Goal: Task Accomplishment & Management: Use online tool/utility

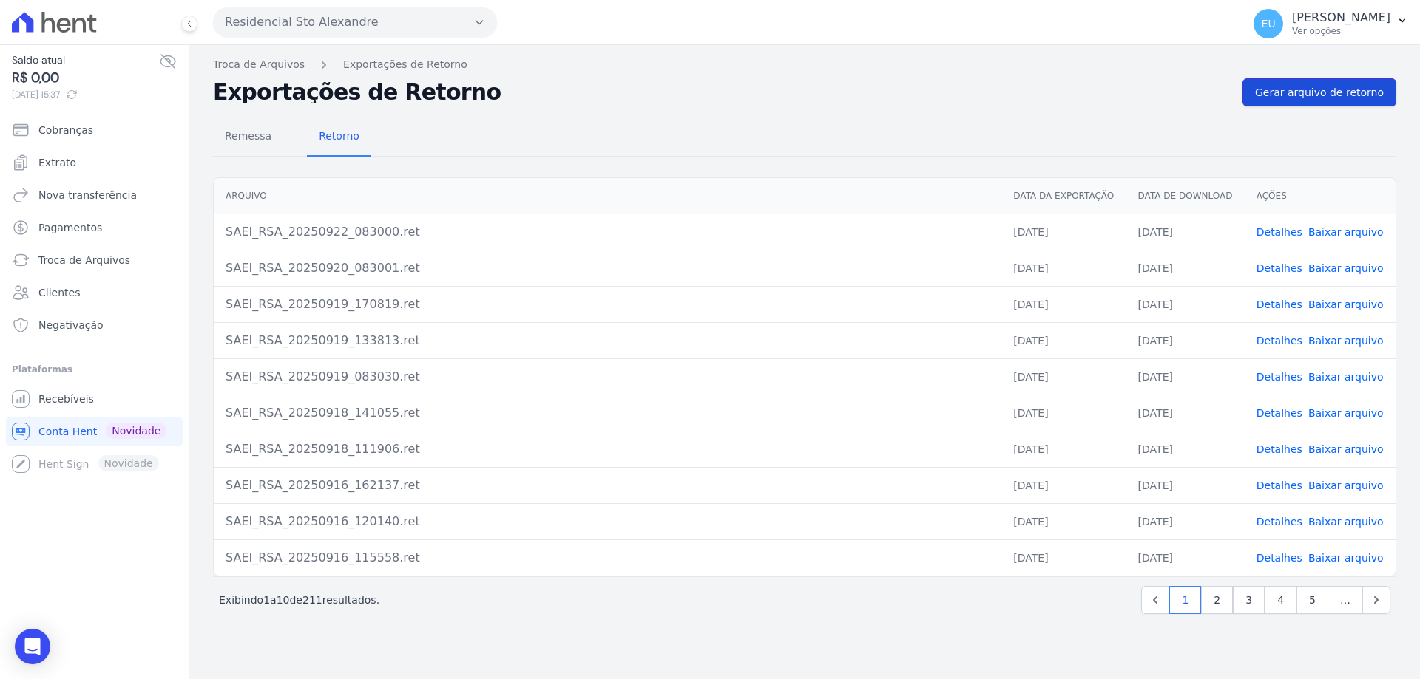
click at [1352, 94] on span "Gerar arquivo de retorno" at bounding box center [1319, 92] width 129 height 15
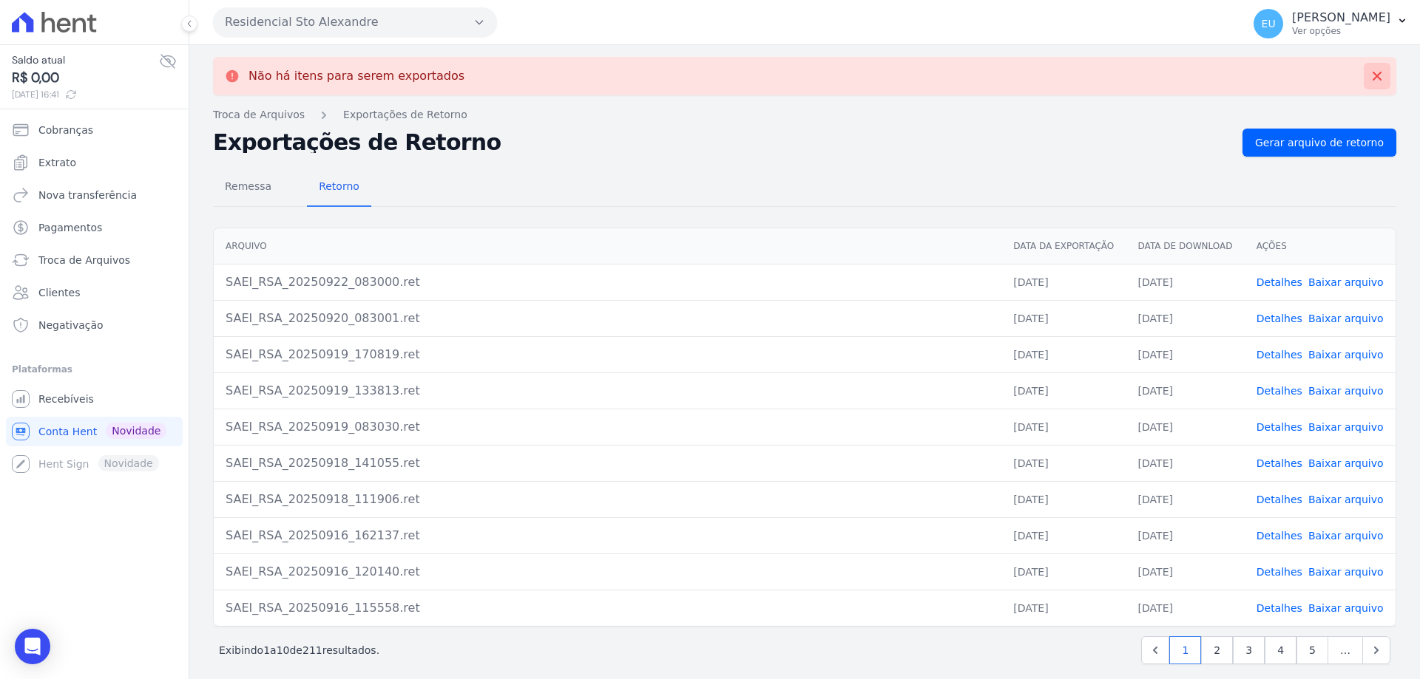
click at [1369, 72] on icon at bounding box center [1376, 76] width 15 height 15
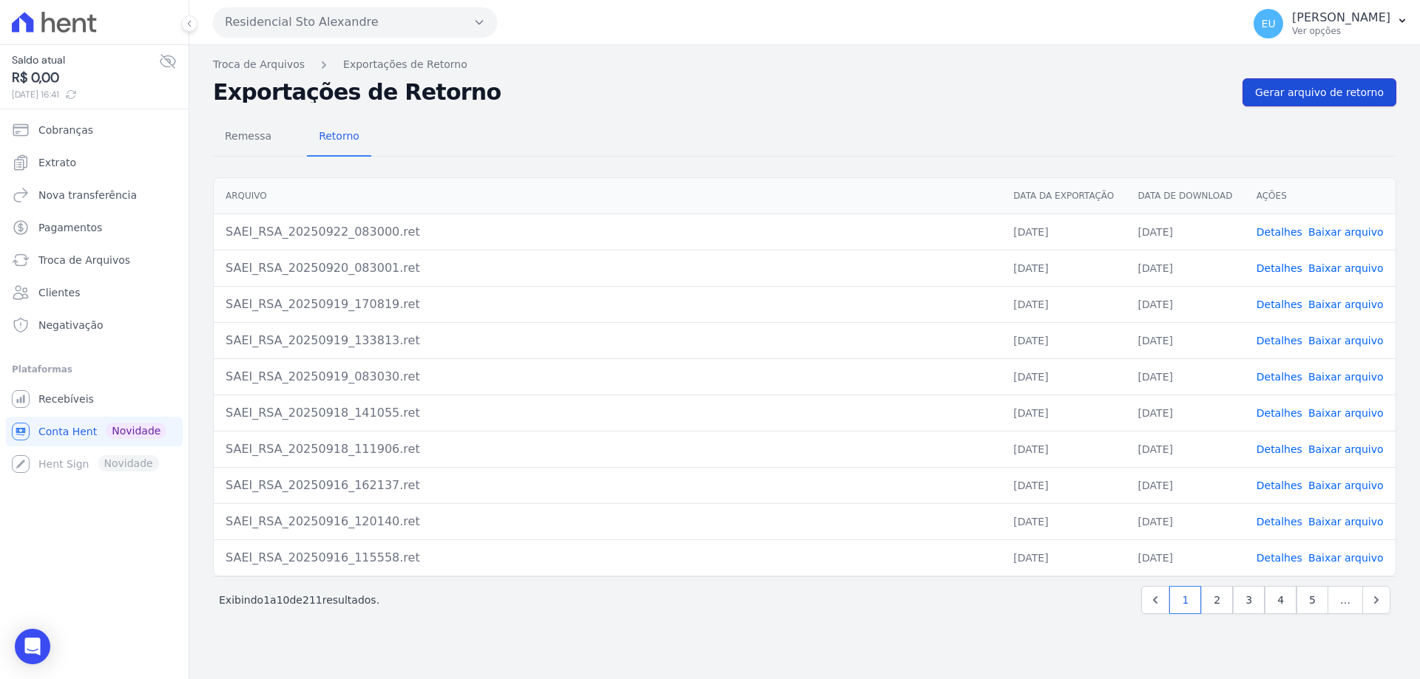
click at [1319, 91] on span "Gerar arquivo de retorno" at bounding box center [1319, 92] width 129 height 15
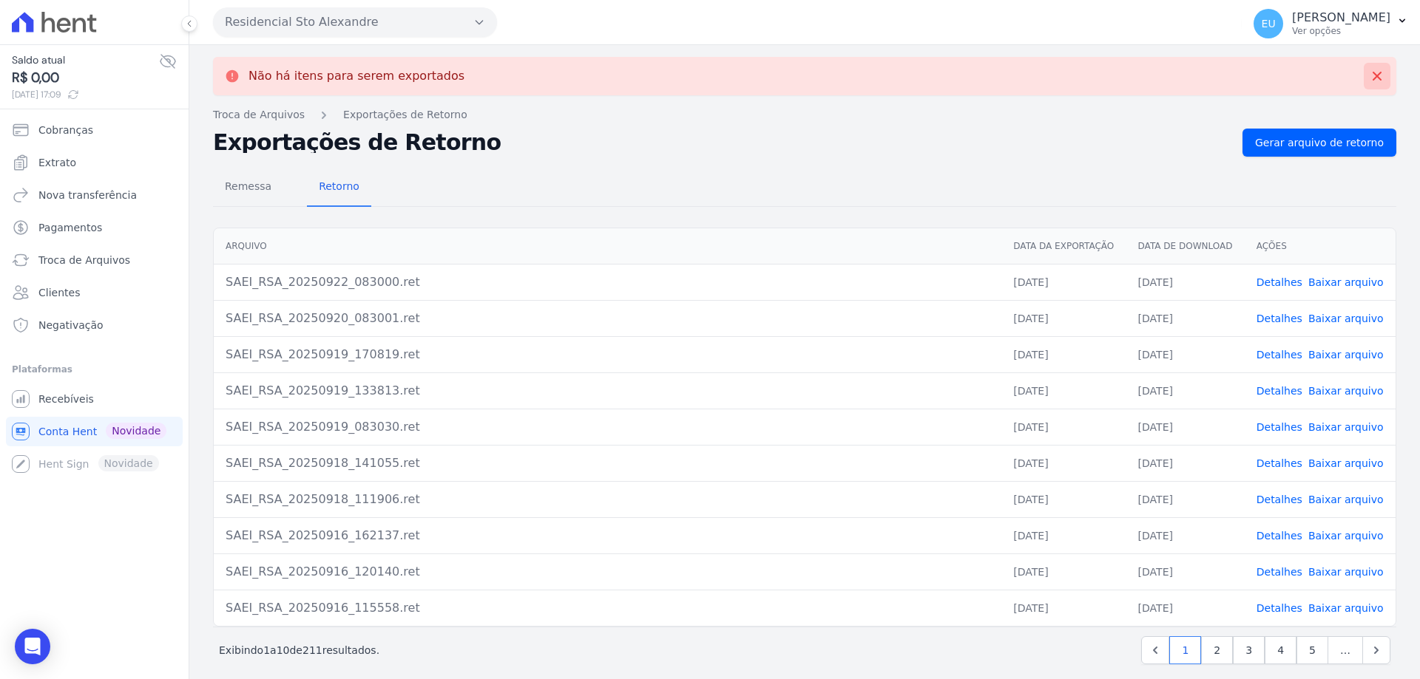
click at [1369, 75] on icon at bounding box center [1376, 76] width 15 height 15
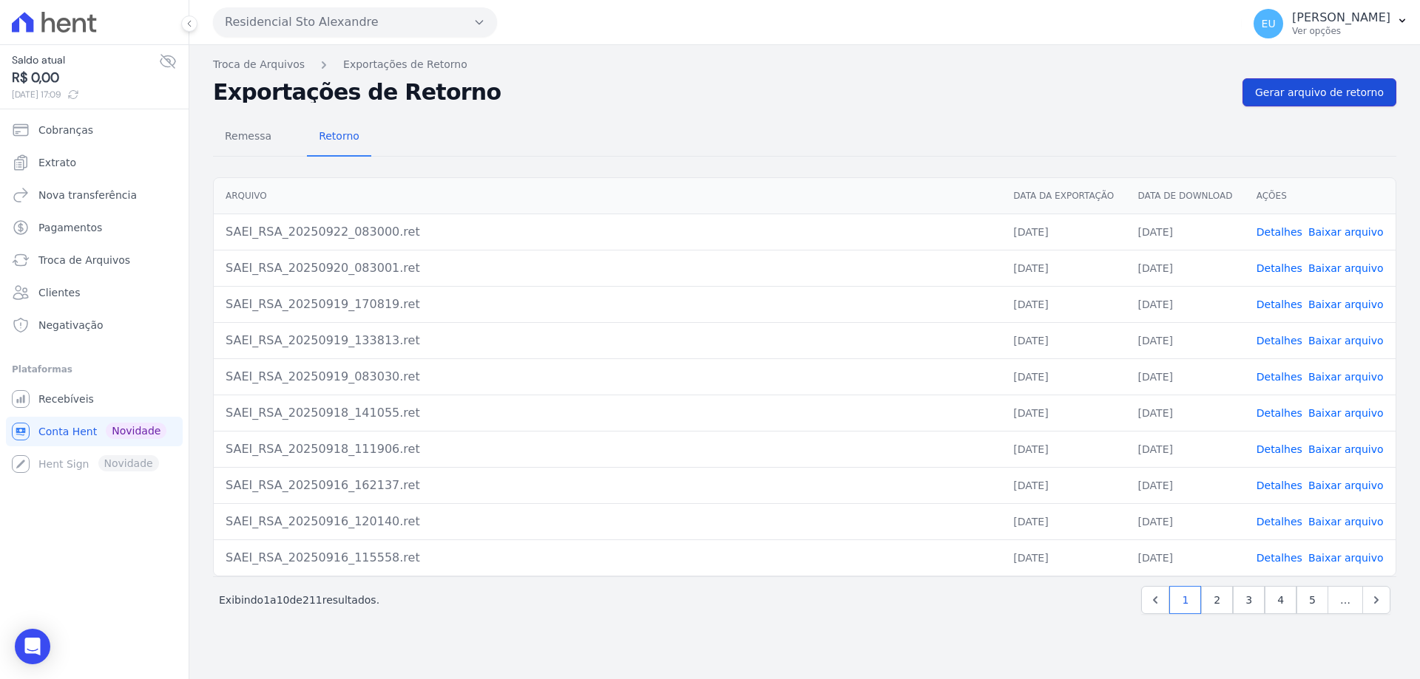
click at [1323, 92] on span "Gerar arquivo de retorno" at bounding box center [1319, 92] width 129 height 15
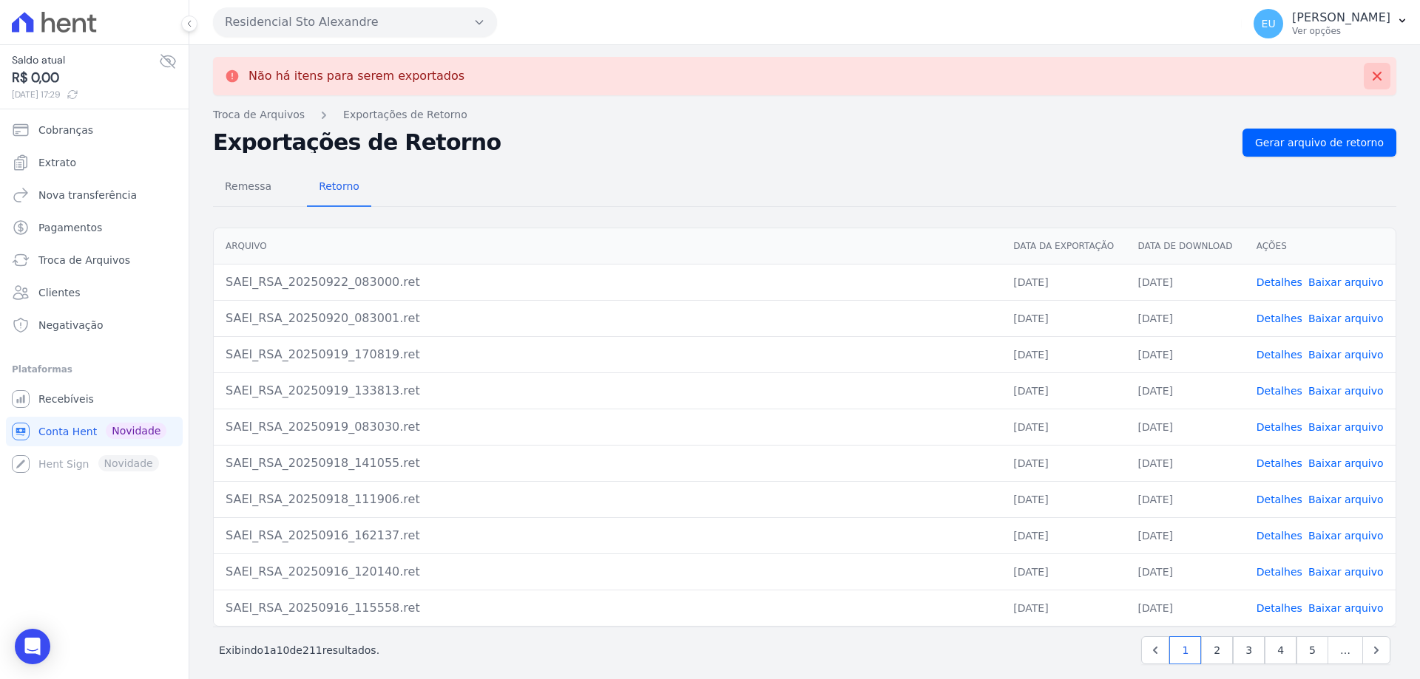
click at [1369, 77] on icon at bounding box center [1376, 76] width 15 height 15
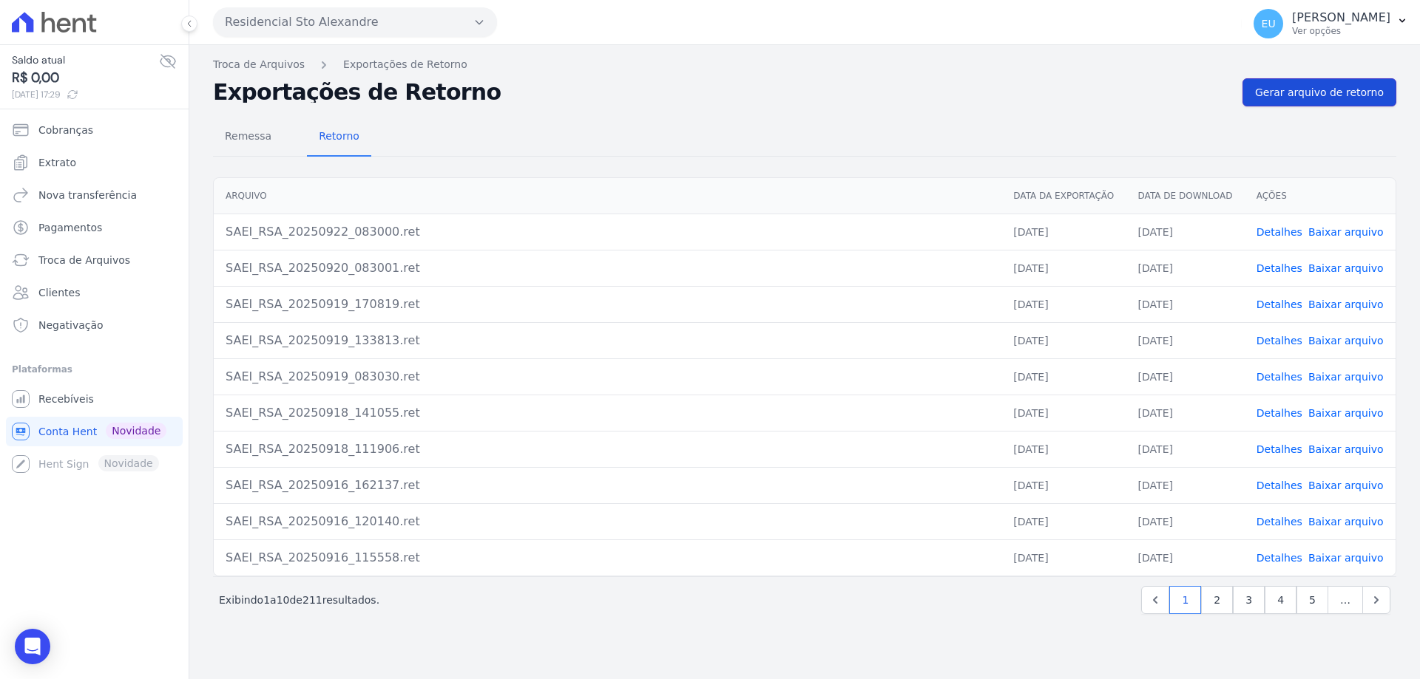
click at [1340, 91] on span "Gerar arquivo de retorno" at bounding box center [1319, 92] width 129 height 15
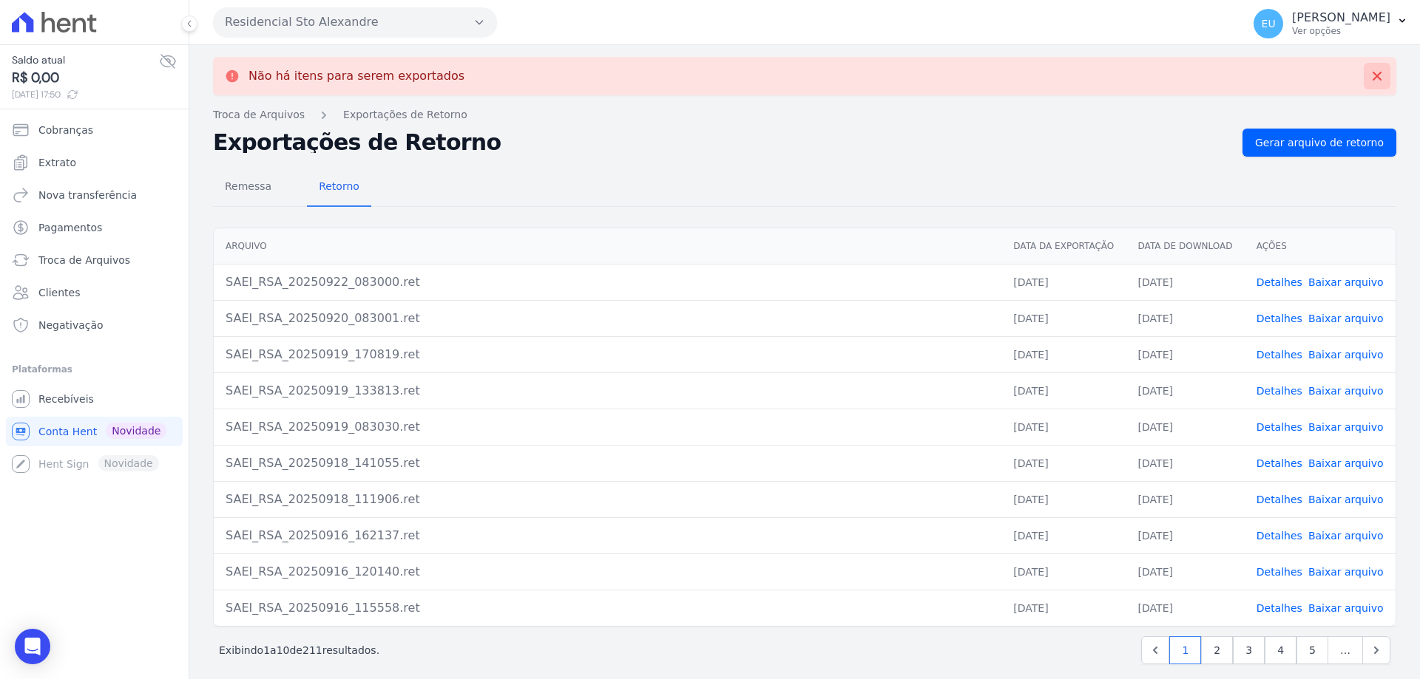
click at [1369, 74] on icon at bounding box center [1376, 76] width 15 height 15
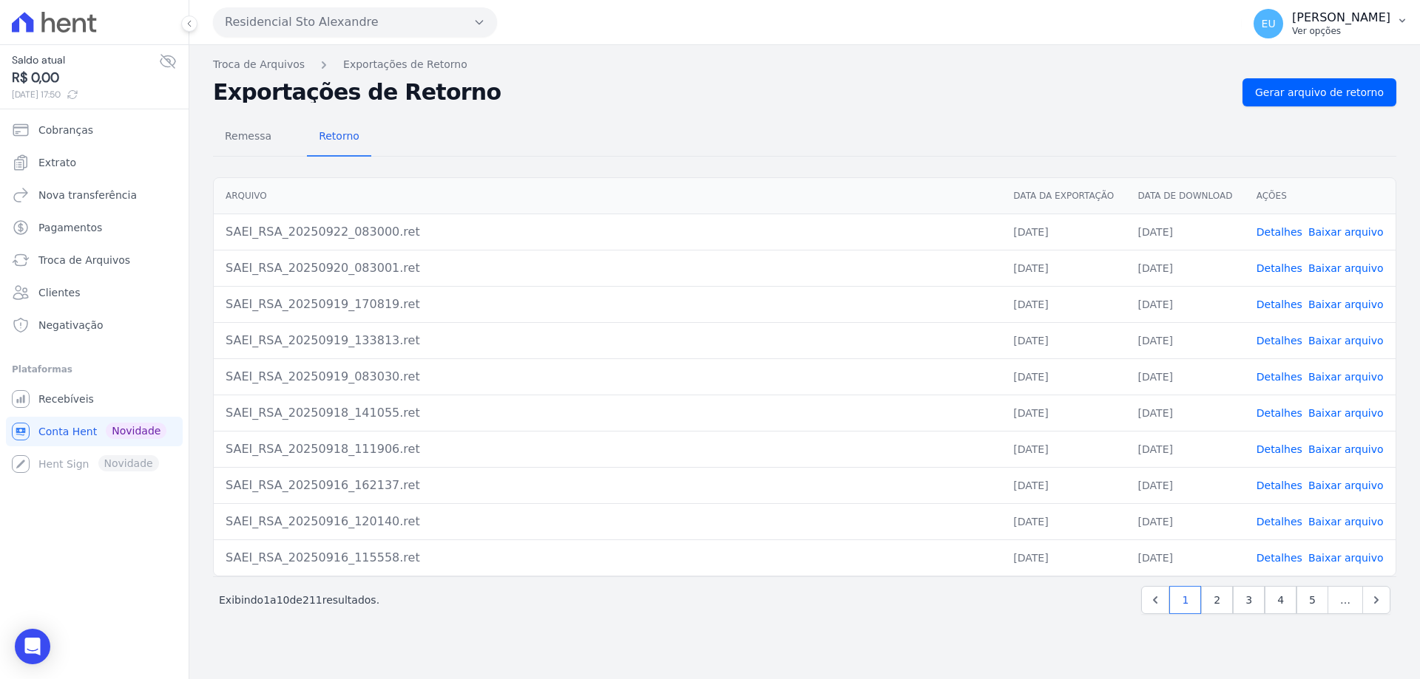
click at [1365, 30] on p "Ver opções" at bounding box center [1341, 31] width 98 height 12
click at [1269, 61] on link "Logout" at bounding box center [1324, 63] width 189 height 27
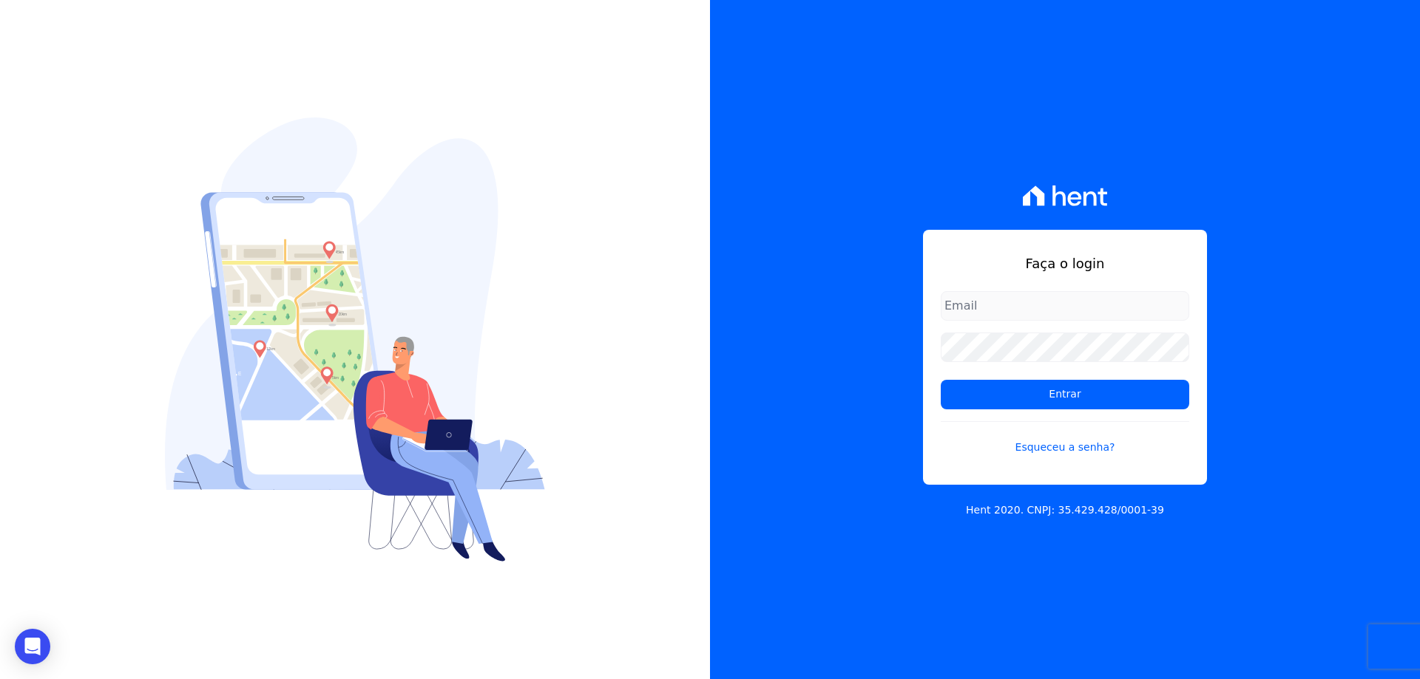
type input "[EMAIL_ADDRESS][DOMAIN_NAME]"
